Goal: Transaction & Acquisition: Purchase product/service

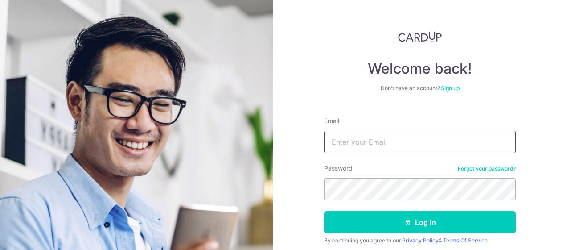
click at [404, 137] on input "Email" at bounding box center [420, 142] width 192 height 22
type input "[PERSON_NAME][EMAIL_ADDRESS][PERSON_NAME][DOMAIN_NAME]"
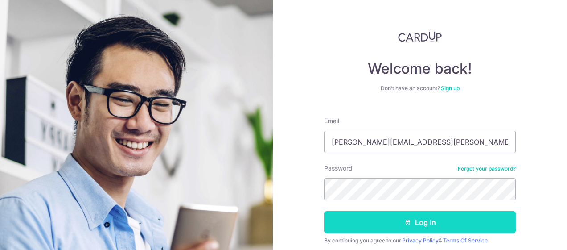
click at [385, 219] on button "Log in" at bounding box center [420, 222] width 192 height 22
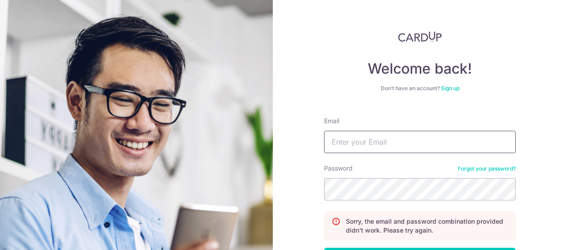
scroll to position [45, 0]
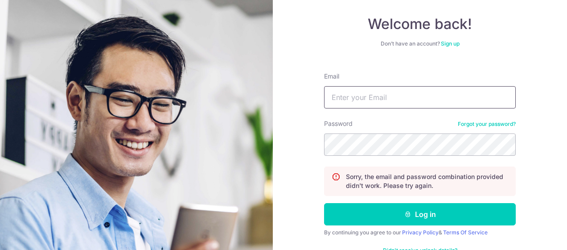
click at [377, 99] on input "Email" at bounding box center [420, 97] width 192 height 22
type input "[PERSON_NAME][EMAIL_ADDRESS][PERSON_NAME][DOMAIN_NAME]"
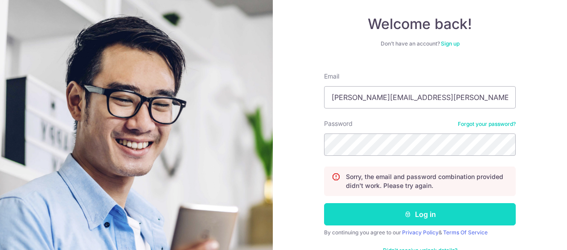
click at [385, 218] on button "Log in" at bounding box center [420, 214] width 192 height 22
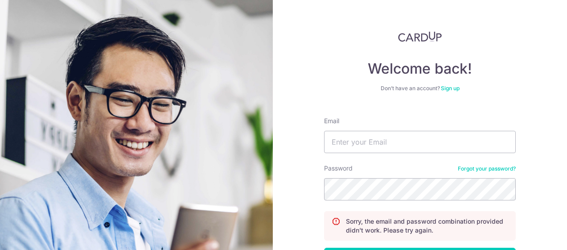
click at [497, 165] on link "Forgot your password?" at bounding box center [487, 168] width 58 height 7
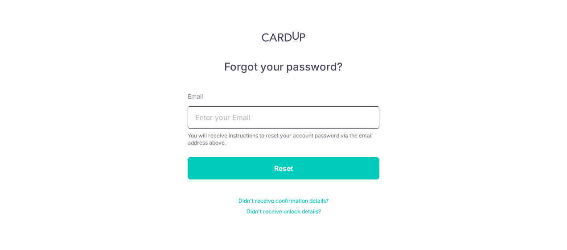
click at [360, 112] on input "text" at bounding box center [284, 117] width 192 height 22
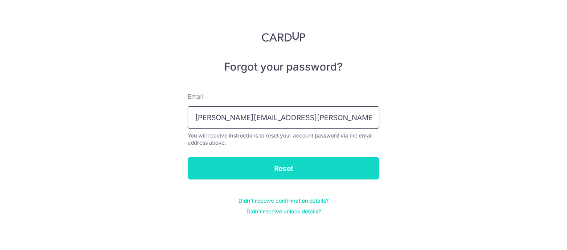
type input "[PERSON_NAME][EMAIL_ADDRESS][PERSON_NAME][DOMAIN_NAME]"
click at [326, 171] on input "Reset" at bounding box center [284, 168] width 192 height 22
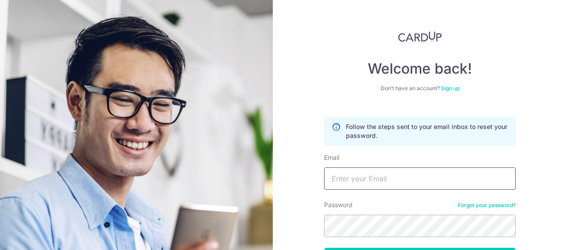
click at [354, 189] on input "Email" at bounding box center [420, 178] width 192 height 22
type input "shally.julius@uobgroup.com"
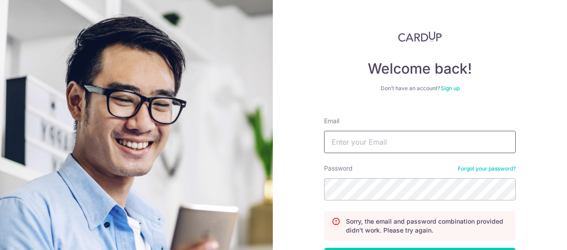
click at [366, 131] on input "Email" at bounding box center [420, 142] width 192 height 22
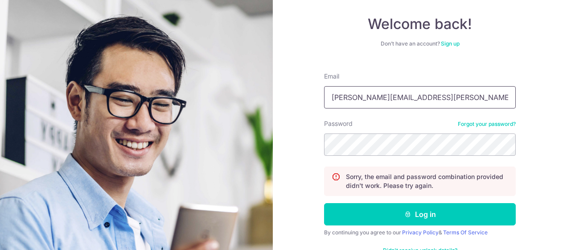
type input "[PERSON_NAME][EMAIL_ADDRESS][PERSON_NAME][DOMAIN_NAME]"
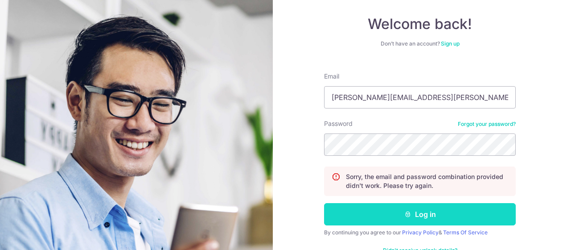
click at [383, 216] on button "Log in" at bounding box center [420, 214] width 192 height 22
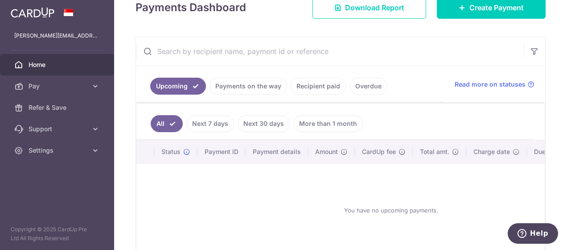
click at [310, 121] on link "More than 1 month" at bounding box center [329, 123] width 70 height 17
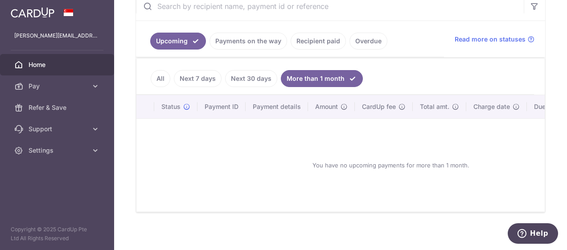
scroll to position [136, 0]
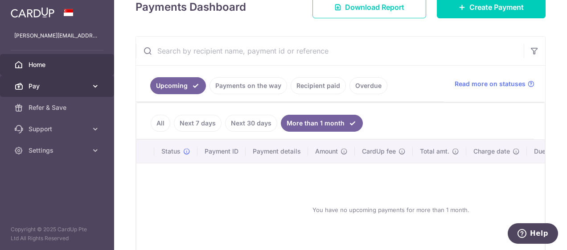
click at [79, 88] on span "Pay" at bounding box center [58, 86] width 59 height 9
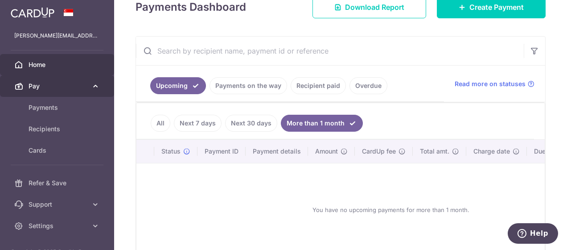
scroll to position [136, 0]
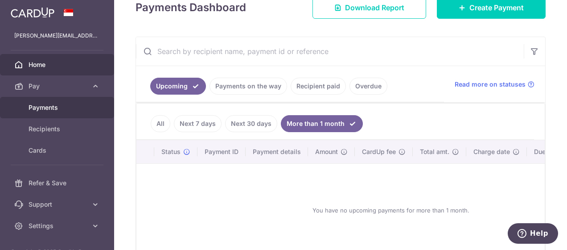
click at [59, 112] on span "Payments" at bounding box center [58, 107] width 59 height 9
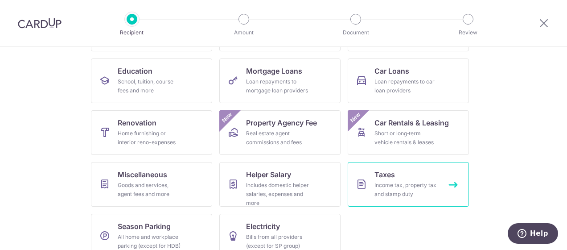
click at [359, 197] on link "Taxes Income tax, property tax and stamp duty" at bounding box center [408, 184] width 121 height 45
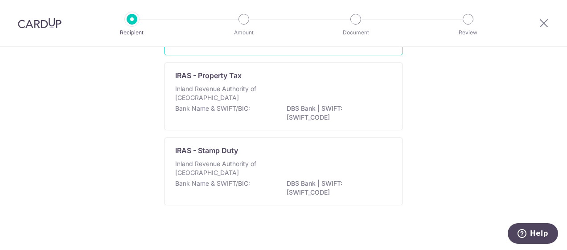
scroll to position [45, 0]
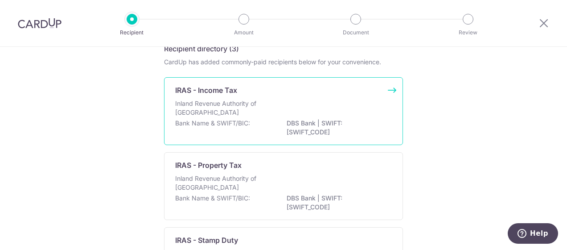
click at [247, 102] on p "Inland Revenue Authority of [GEOGRAPHIC_DATA]" at bounding box center [222, 108] width 95 height 18
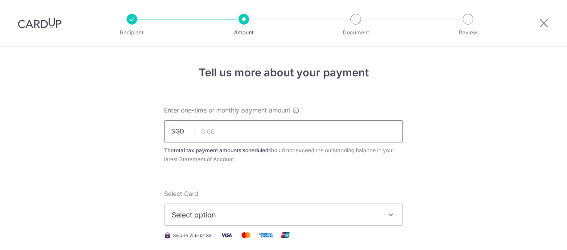
click at [211, 136] on input "text" at bounding box center [283, 131] width 239 height 22
type input "12,769.68"
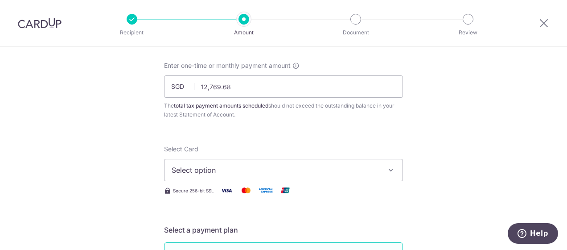
click at [226, 170] on span "Select option" at bounding box center [276, 170] width 208 height 11
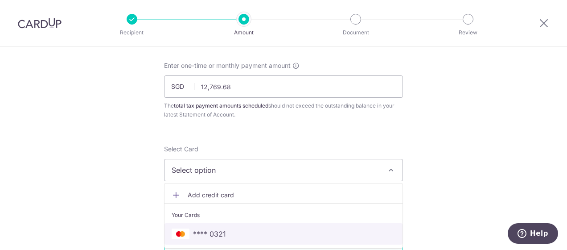
scroll to position [134, 0]
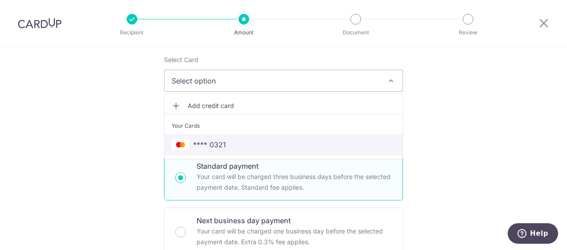
click at [209, 141] on span "**** 0321" at bounding box center [209, 144] width 33 height 11
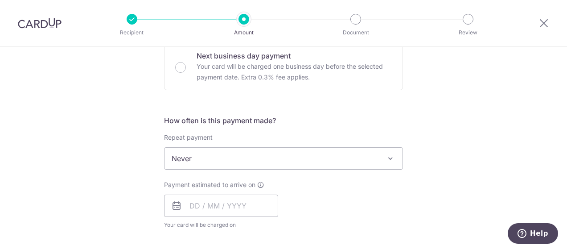
scroll to position [313, 0]
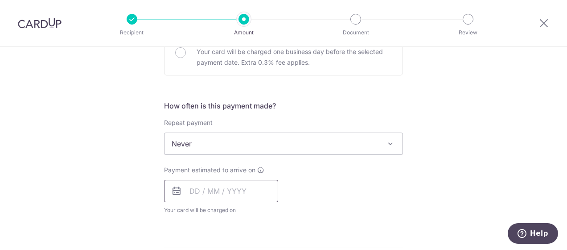
click at [197, 186] on input "text" at bounding box center [221, 191] width 114 height 22
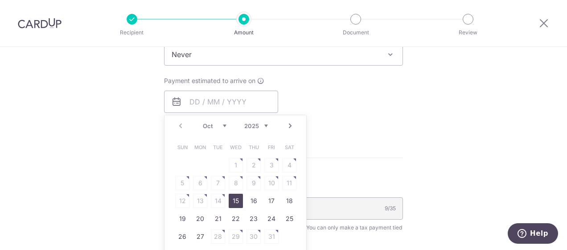
click at [232, 199] on link "15" at bounding box center [236, 201] width 14 height 14
type input "[DATE]"
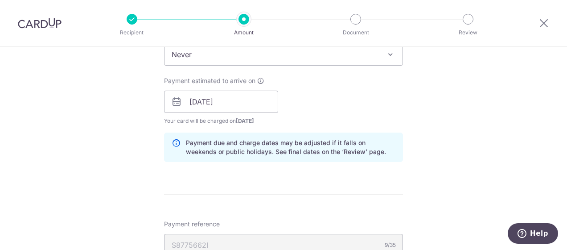
drag, startPoint x: 317, startPoint y: 167, endPoint x: 232, endPoint y: 200, distance: 90.8
click at [232, 200] on form "Enter one-time or monthly payment amount SGD 12,769.68 12769.68 The total tax p…" at bounding box center [283, 85] width 239 height 764
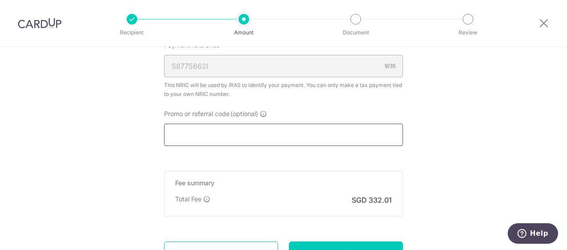
scroll to position [662, 0]
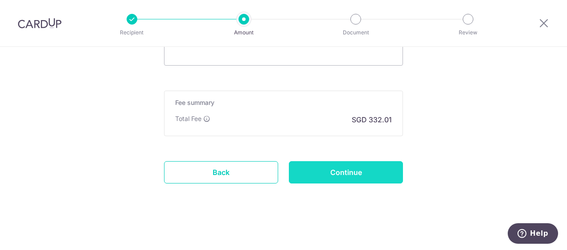
click at [351, 167] on input "Continue" at bounding box center [346, 172] width 114 height 22
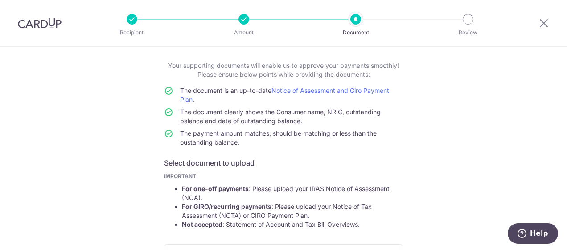
scroll to position [206, 0]
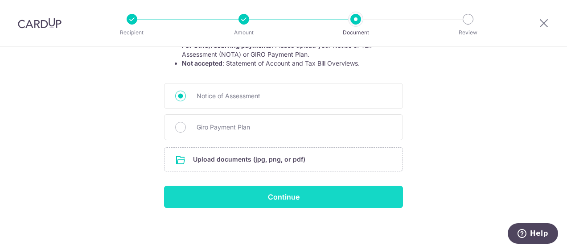
click at [217, 194] on input "Continue" at bounding box center [283, 197] width 239 height 22
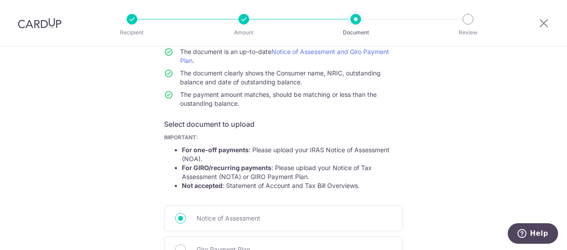
scroll to position [218, 0]
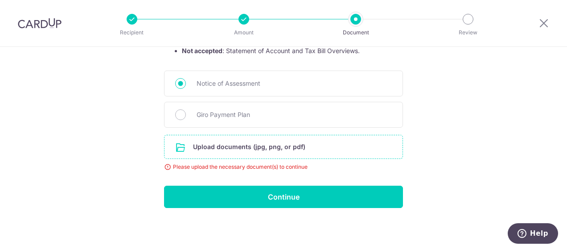
click at [225, 145] on input "file" at bounding box center [284, 146] width 238 height 23
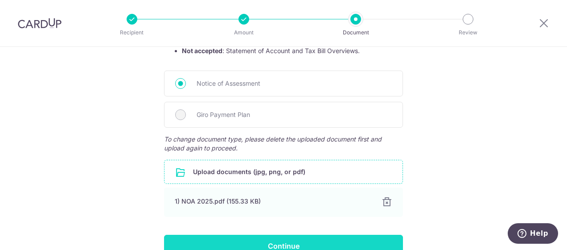
click at [281, 235] on input "Continue" at bounding box center [283, 246] width 239 height 22
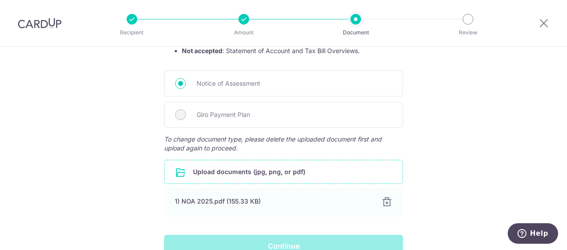
scroll to position [267, 0]
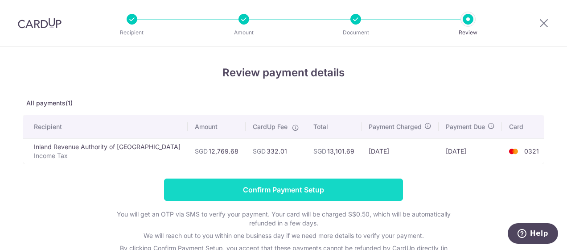
click at [299, 190] on input "Confirm Payment Setup" at bounding box center [283, 189] width 239 height 22
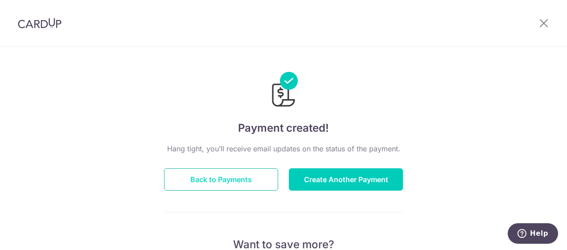
scroll to position [45, 0]
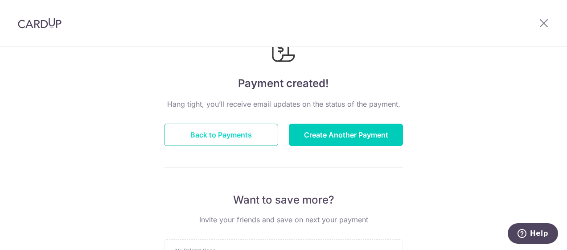
click at [241, 134] on button "Back to Payments" at bounding box center [221, 135] width 114 height 22
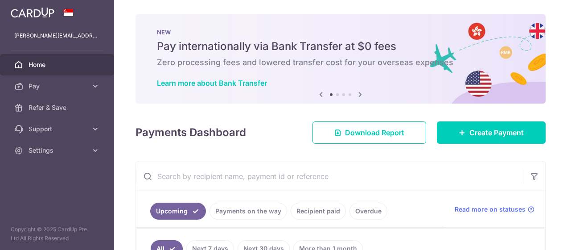
scroll to position [27, 0]
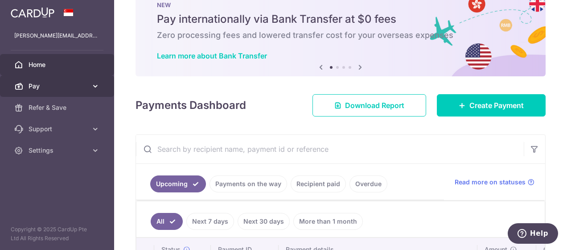
click at [35, 87] on span "Pay" at bounding box center [58, 86] width 59 height 9
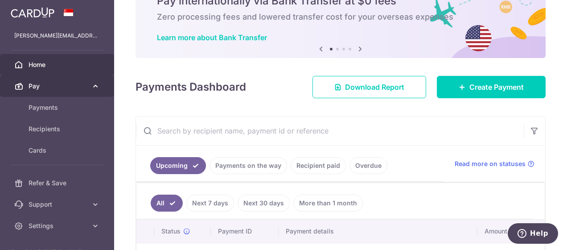
scroll to position [0, 0]
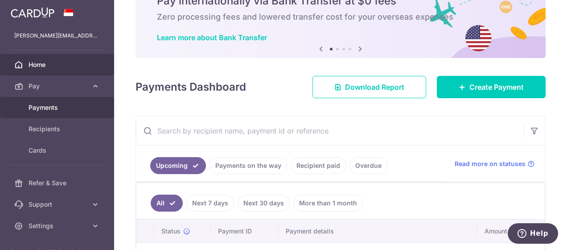
click at [55, 106] on span "Payments" at bounding box center [58, 107] width 59 height 9
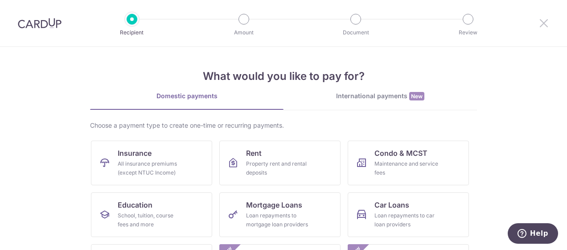
click at [544, 21] on icon at bounding box center [544, 22] width 11 height 11
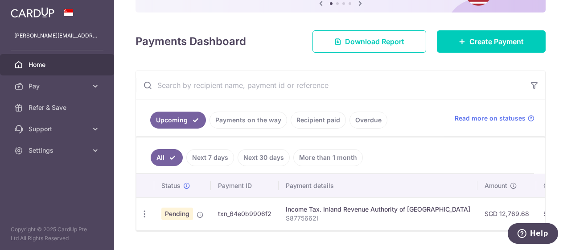
scroll to position [119, 0]
